Goal: Check status: Check status

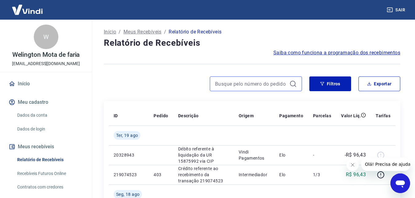
click at [257, 82] on input at bounding box center [251, 83] width 72 height 9
drag, startPoint x: 255, startPoint y: 82, endPoint x: 76, endPoint y: 14, distance: 192.3
click at [255, 82] on input "karine" at bounding box center [251, 83] width 72 height 9
click at [231, 88] on input "karine" at bounding box center [251, 83] width 72 height 9
click at [299, 86] on div "karine" at bounding box center [256, 83] width 92 height 15
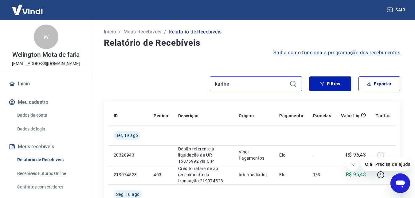
click at [243, 85] on input "karine" at bounding box center [251, 83] width 72 height 9
click at [231, 107] on th "Descrição" at bounding box center [203, 116] width 60 height 20
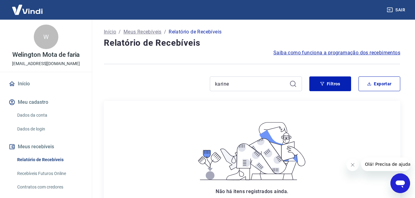
click at [247, 88] on div "karine" at bounding box center [256, 83] width 92 height 15
click at [247, 85] on input "karine" at bounding box center [251, 83] width 72 height 9
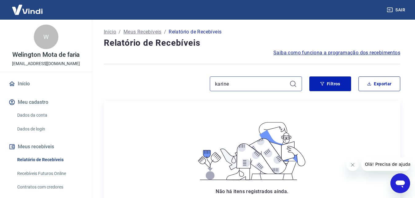
paste input "385"
type input "385"
click at [291, 82] on icon at bounding box center [293, 84] width 6 height 6
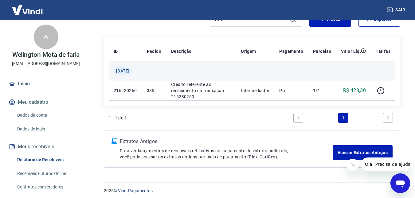
scroll to position [68, 0]
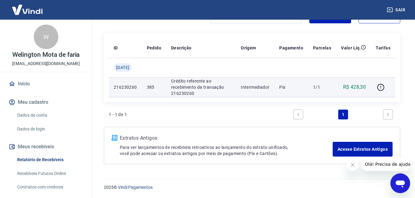
click at [269, 85] on p "Intermediador" at bounding box center [255, 87] width 29 height 6
click at [161, 89] on p "385" at bounding box center [154, 87] width 14 height 6
click at [134, 88] on p "216230260" at bounding box center [125, 87] width 23 height 6
click at [348, 89] on p "R$ 428,30" at bounding box center [354, 87] width 23 height 7
click at [283, 84] on td "Pix" at bounding box center [291, 87] width 34 height 20
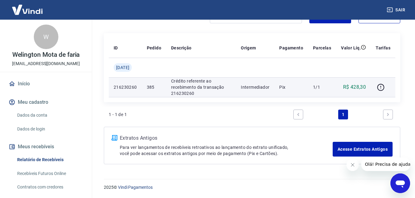
click at [254, 88] on p "Intermediador" at bounding box center [255, 87] width 29 height 6
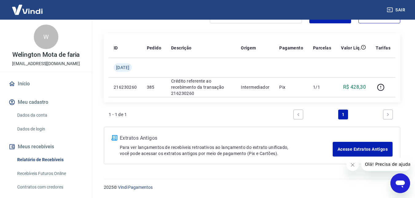
drag, startPoint x: 164, startPoint y: 84, endPoint x: 163, endPoint y: 115, distance: 30.4
click at [161, 85] on p "385" at bounding box center [154, 87] width 14 height 6
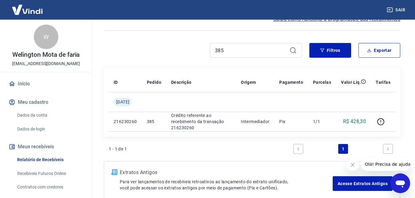
scroll to position [61, 0]
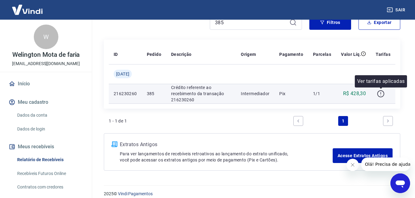
click at [382, 95] on icon "button" at bounding box center [381, 94] width 8 height 8
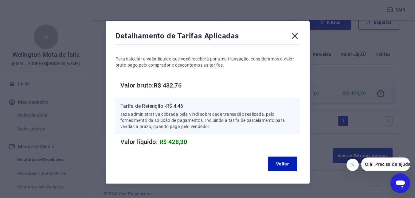
scroll to position [0, 0]
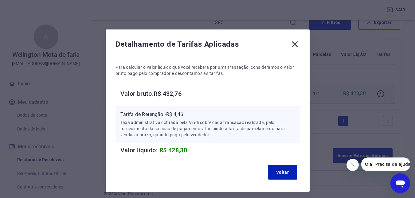
click at [295, 45] on icon at bounding box center [295, 44] width 10 height 10
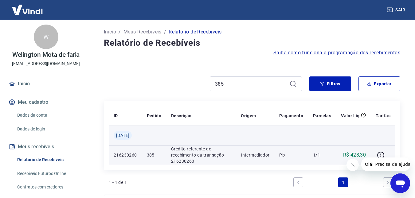
scroll to position [31, 0]
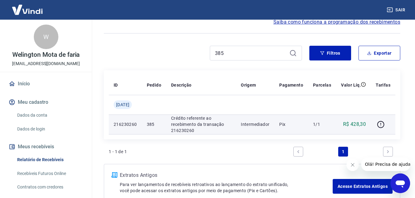
click at [267, 122] on p "Intermediador" at bounding box center [255, 124] width 29 height 6
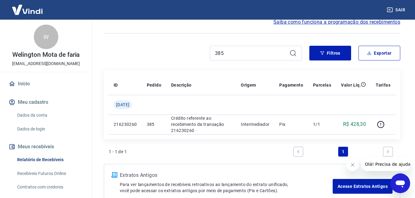
drag, startPoint x: 152, startPoint y: 136, endPoint x: 108, endPoint y: 132, distance: 43.7
click at [151, 136] on div "ID Pedido Descrição Origem Pagamento Parcelas Valor Líq. Tarifas [DATE] 2162302…" at bounding box center [252, 104] width 296 height 69
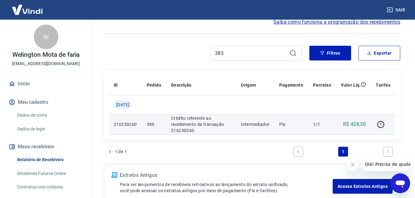
click at [149, 120] on td "385" at bounding box center [154, 125] width 24 height 20
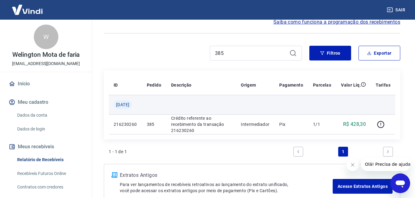
click at [119, 107] on span "[DATE]" at bounding box center [122, 105] width 13 height 6
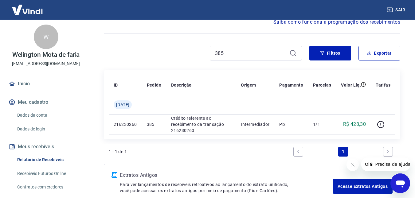
click at [276, 142] on div "ID Pedido Descrição Origem Pagamento Parcelas Valor Líq. Tarifas [DATE] 2162302…" at bounding box center [252, 117] width 296 height 94
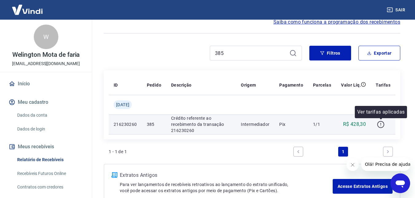
drag, startPoint x: 394, startPoint y: 122, endPoint x: 379, endPoint y: 122, distance: 14.7
click at [393, 122] on td at bounding box center [383, 125] width 25 height 20
click at [379, 122] on icon "button" at bounding box center [381, 125] width 8 height 8
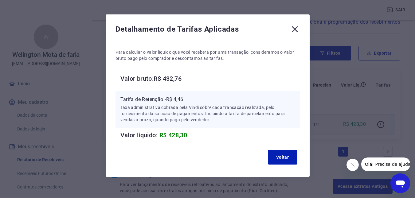
scroll to position [23, 0]
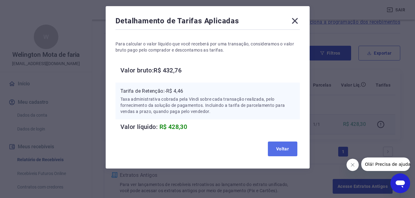
click at [284, 142] on button "Voltar" at bounding box center [282, 149] width 29 height 15
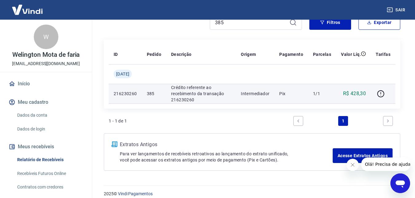
scroll to position [31, 0]
